Goal: Check status: Check status

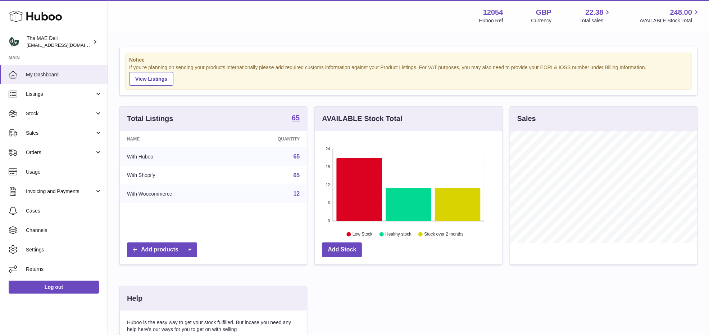
scroll to position [112, 187]
click at [44, 114] on span "Stock" at bounding box center [60, 113] width 69 height 7
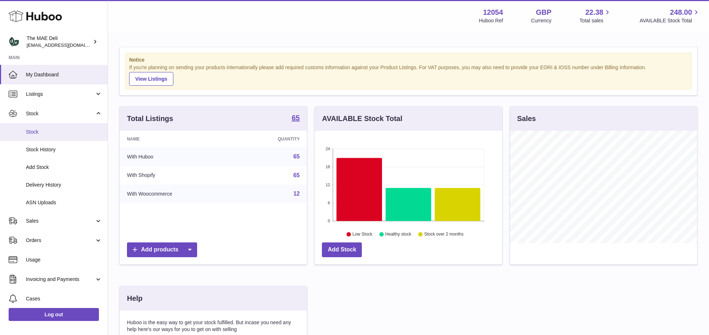
click at [41, 126] on link "Stock" at bounding box center [54, 132] width 108 height 18
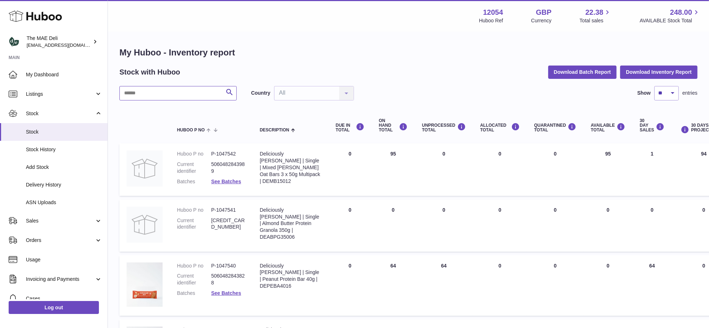
click at [157, 92] on input "text" at bounding box center [177, 93] width 117 height 14
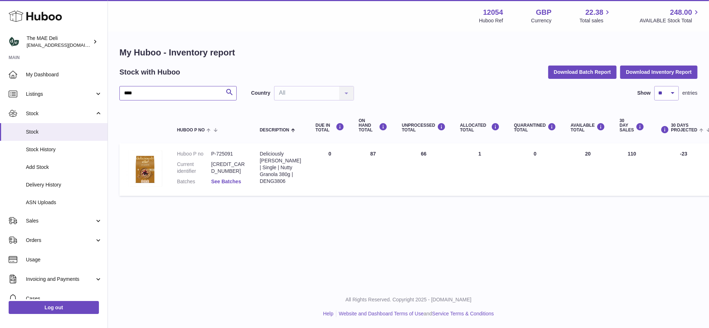
type input "****"
click at [234, 182] on link "See Batches" at bounding box center [226, 181] width 30 height 6
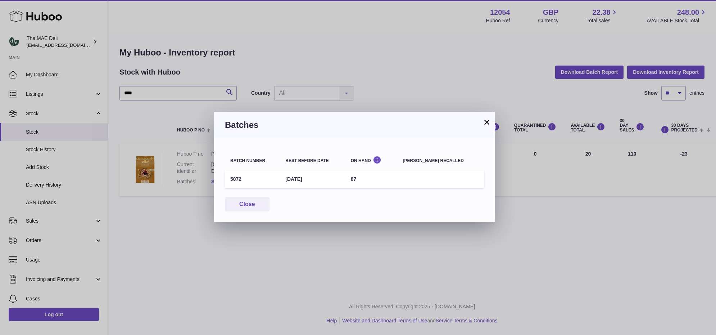
click at [487, 120] on button "×" at bounding box center [487, 122] width 9 height 9
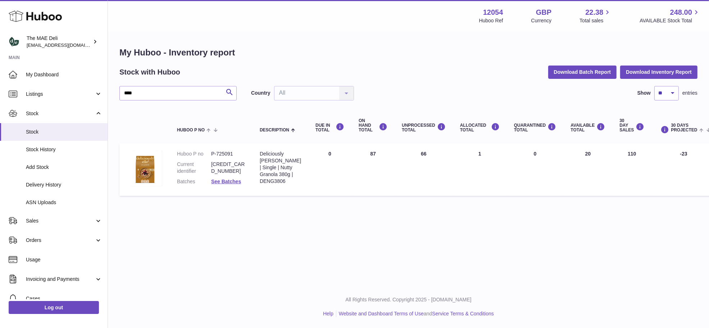
click at [222, 178] on dd "See Batches" at bounding box center [228, 181] width 34 height 7
click at [222, 179] on link "See Batches" at bounding box center [226, 181] width 30 height 6
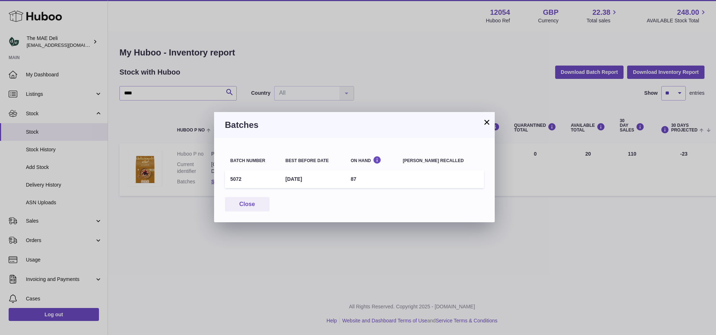
click at [488, 119] on button "×" at bounding box center [487, 122] width 9 height 9
